Goal: Check status: Check status

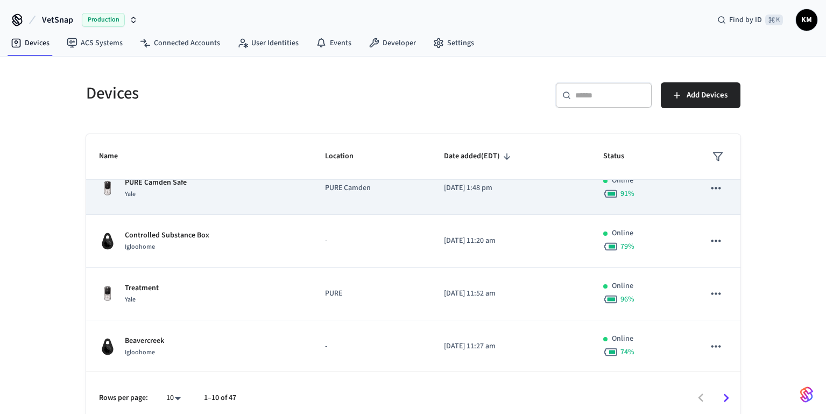
scroll to position [189, 0]
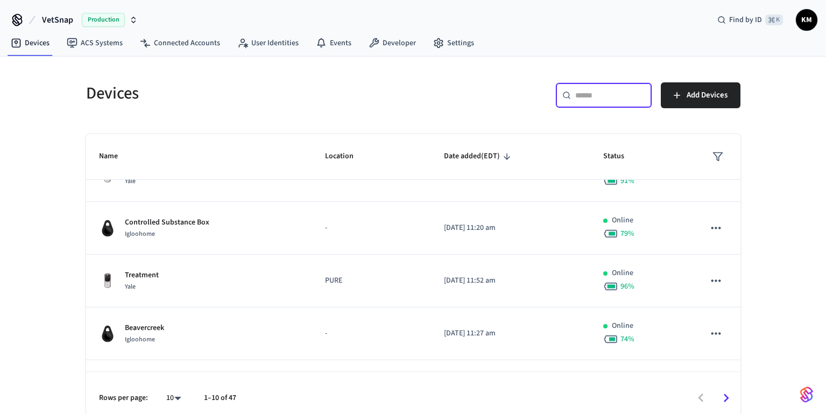
click at [598, 94] on input "text" at bounding box center [611, 95] width 70 height 11
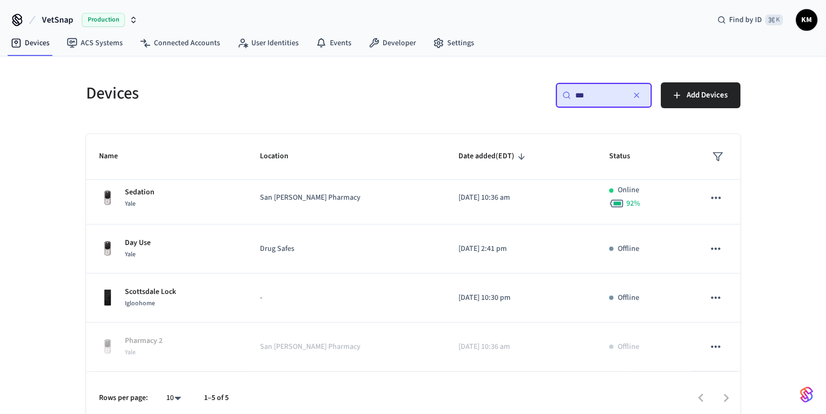
scroll to position [0, 0]
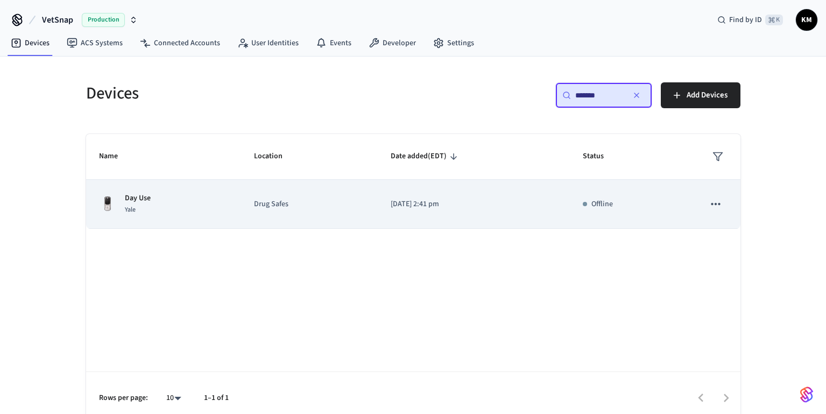
type input "*******"
click at [596, 207] on p "Offline" at bounding box center [603, 204] width 22 height 11
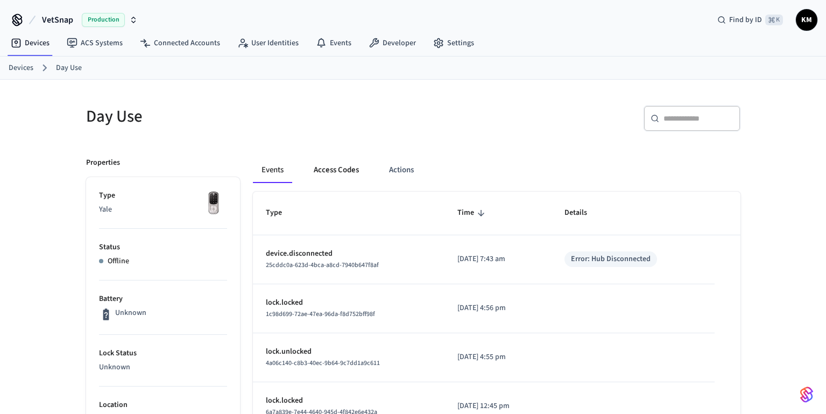
click at [342, 174] on button "Access Codes" at bounding box center [336, 170] width 62 height 26
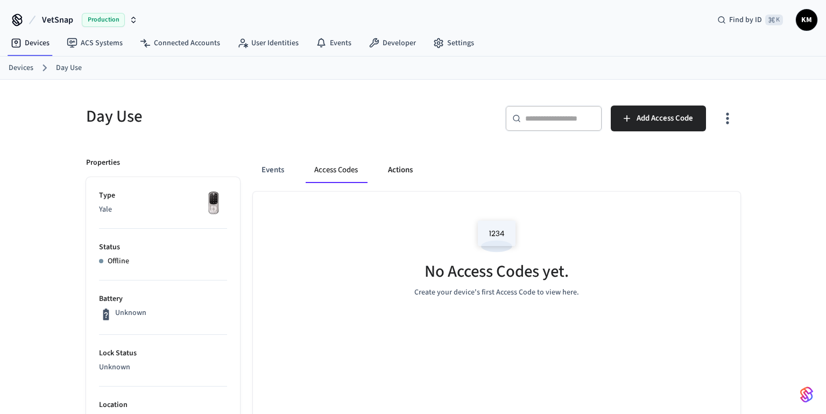
click at [402, 169] on button "Actions" at bounding box center [401, 170] width 42 height 26
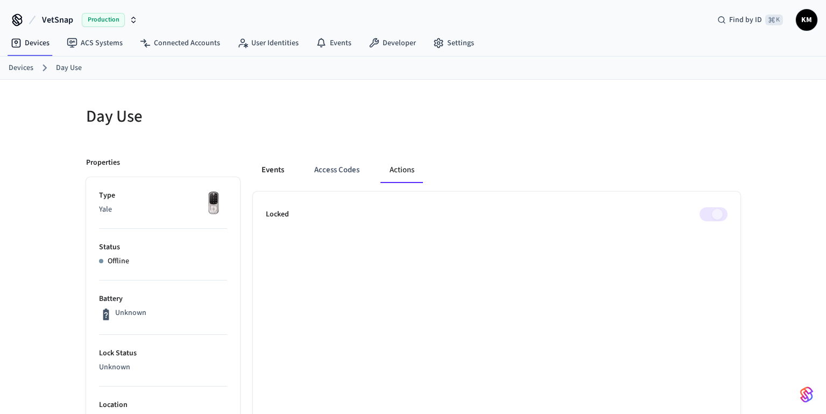
click at [283, 172] on button "Events" at bounding box center [273, 170] width 40 height 26
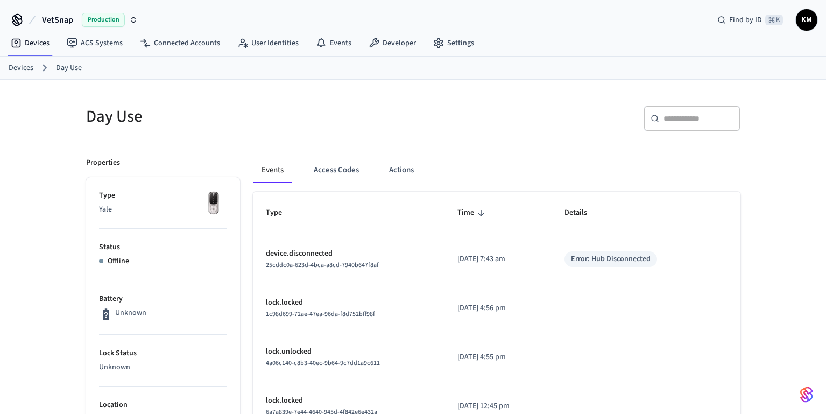
click at [27, 67] on link "Devices" at bounding box center [21, 67] width 25 height 11
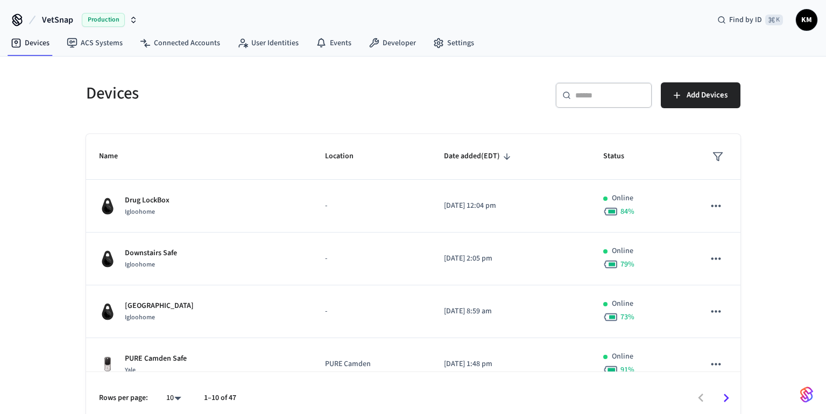
click at [582, 100] on input "text" at bounding box center [611, 95] width 70 height 11
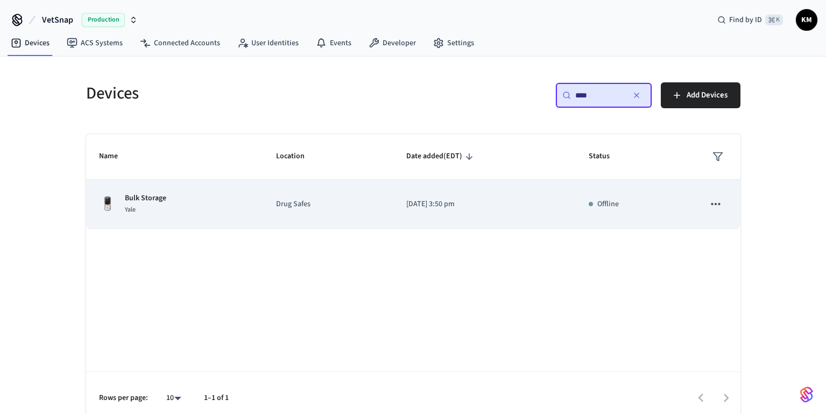
type input "****"
click at [197, 206] on div "Bulk Storage Yale" at bounding box center [175, 204] width 152 height 23
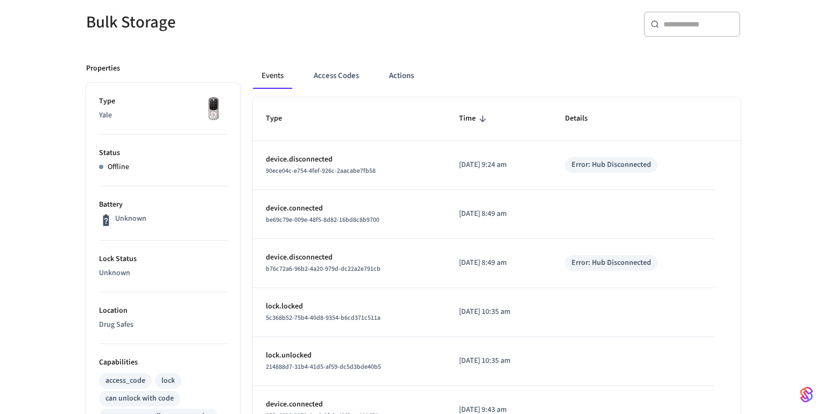
scroll to position [94, 0]
click at [343, 75] on button "Access Codes" at bounding box center [336, 77] width 62 height 26
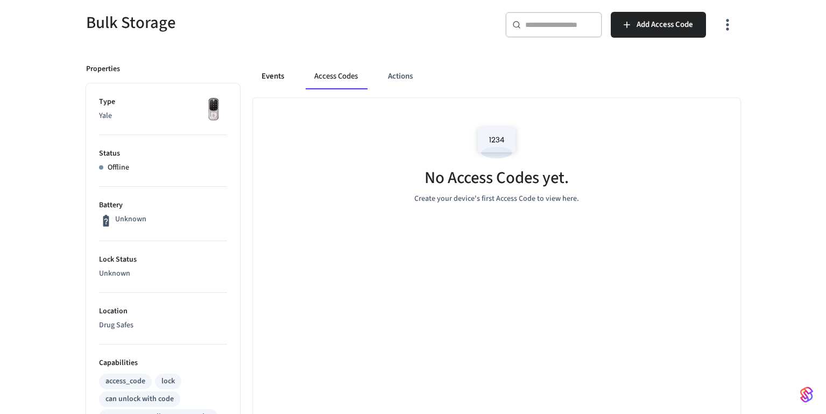
click at [265, 83] on button "Events" at bounding box center [273, 77] width 40 height 26
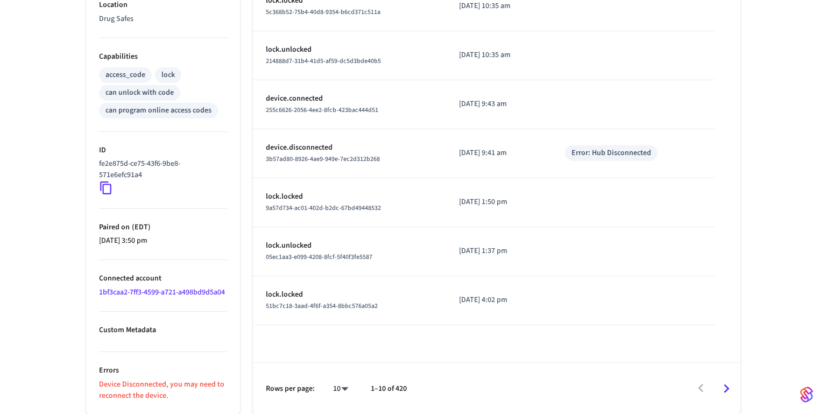
scroll to position [401, 0]
